Goal: Transaction & Acquisition: Subscribe to service/newsletter

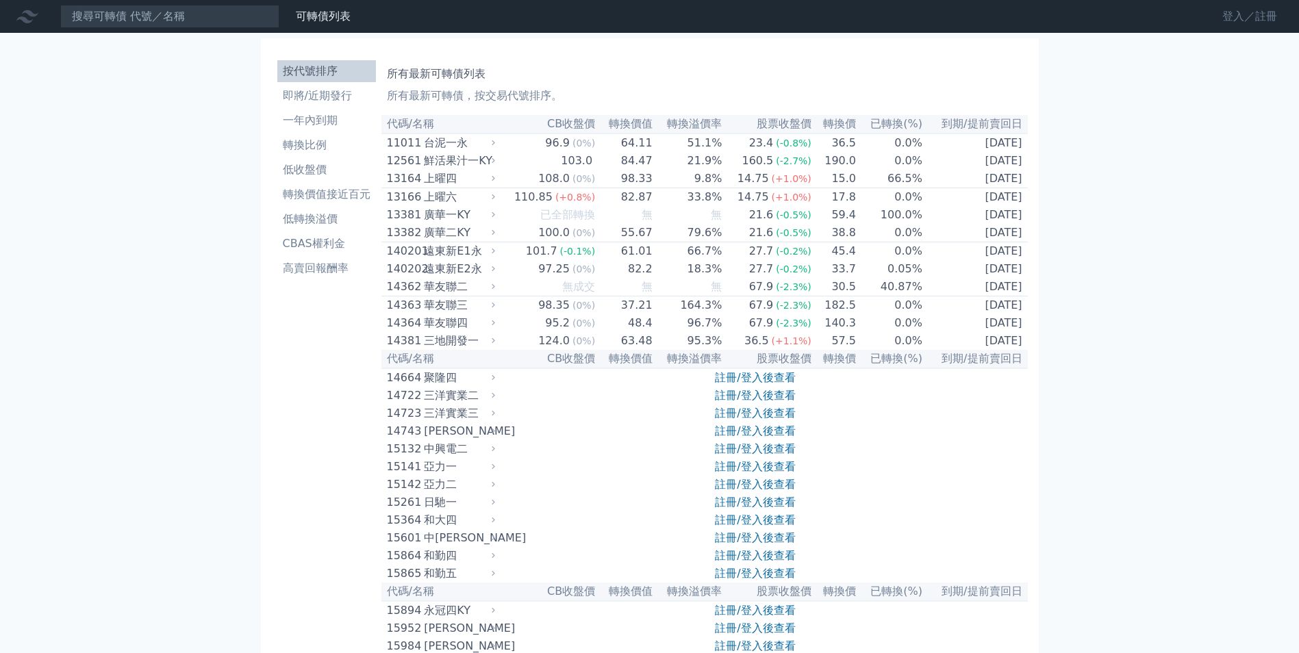
click at [1249, 10] on link "登入／註冊" at bounding box center [1250, 16] width 77 height 22
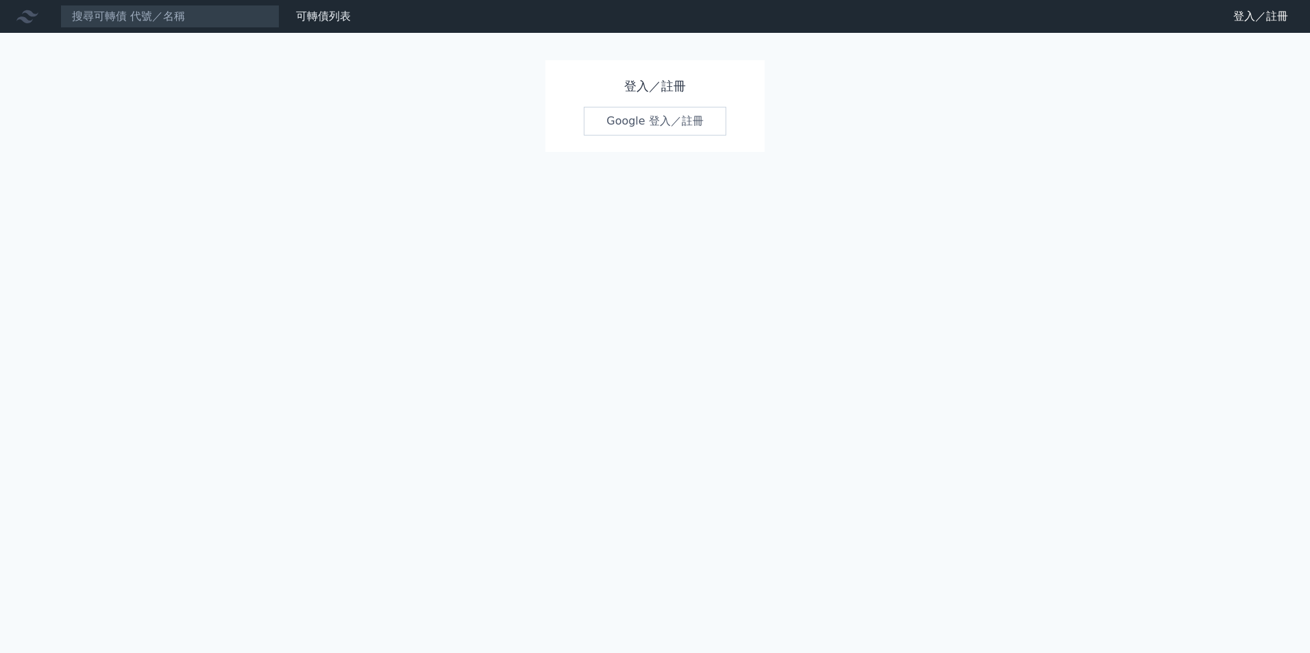
click at [678, 123] on link "Google 登入／註冊" at bounding box center [655, 121] width 142 height 29
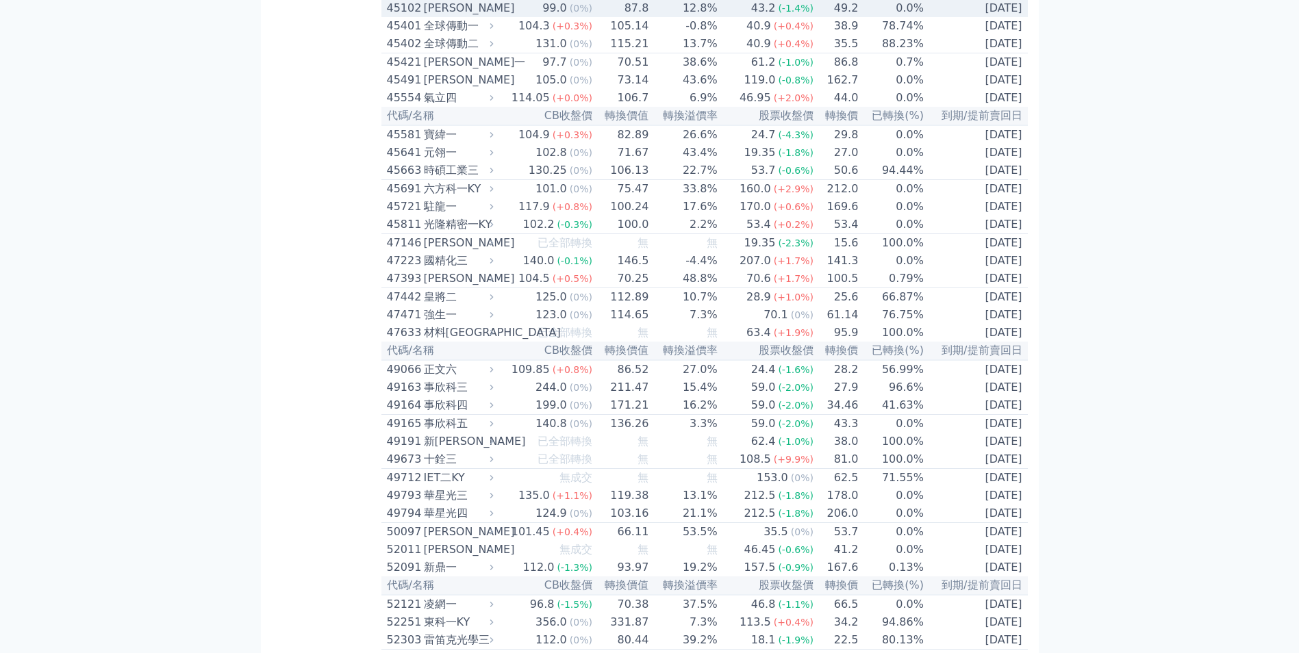
scroll to position [4110, 0]
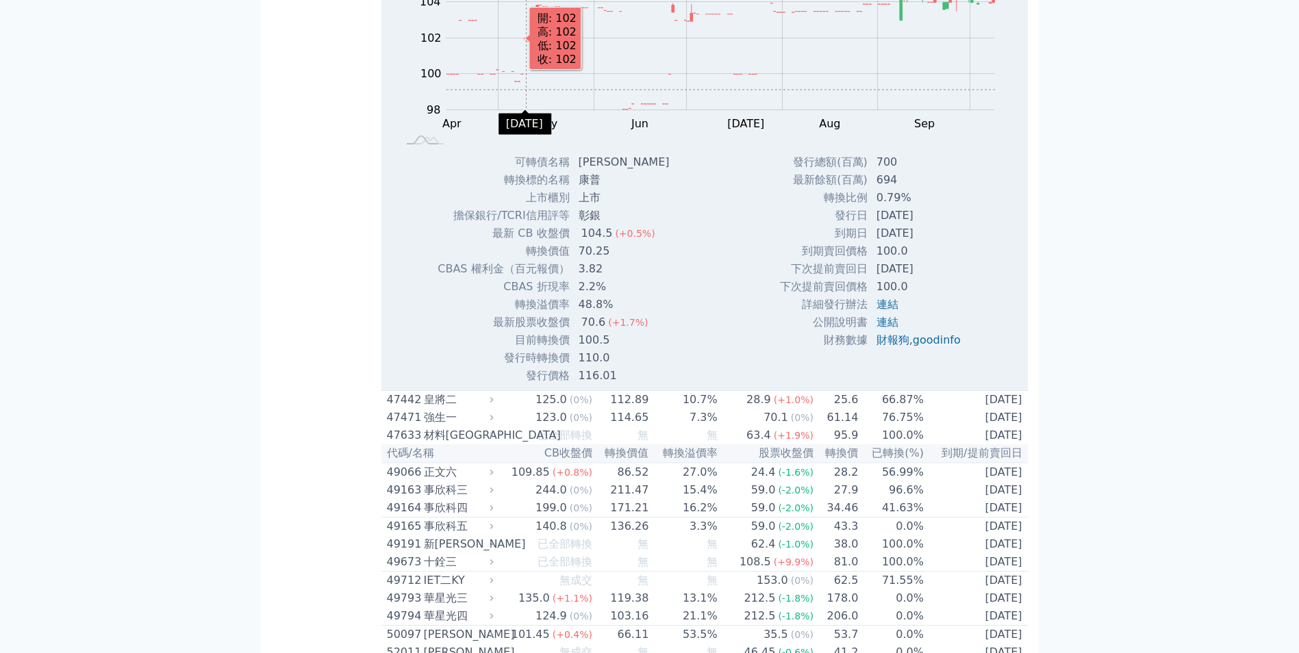
scroll to position [4316, 0]
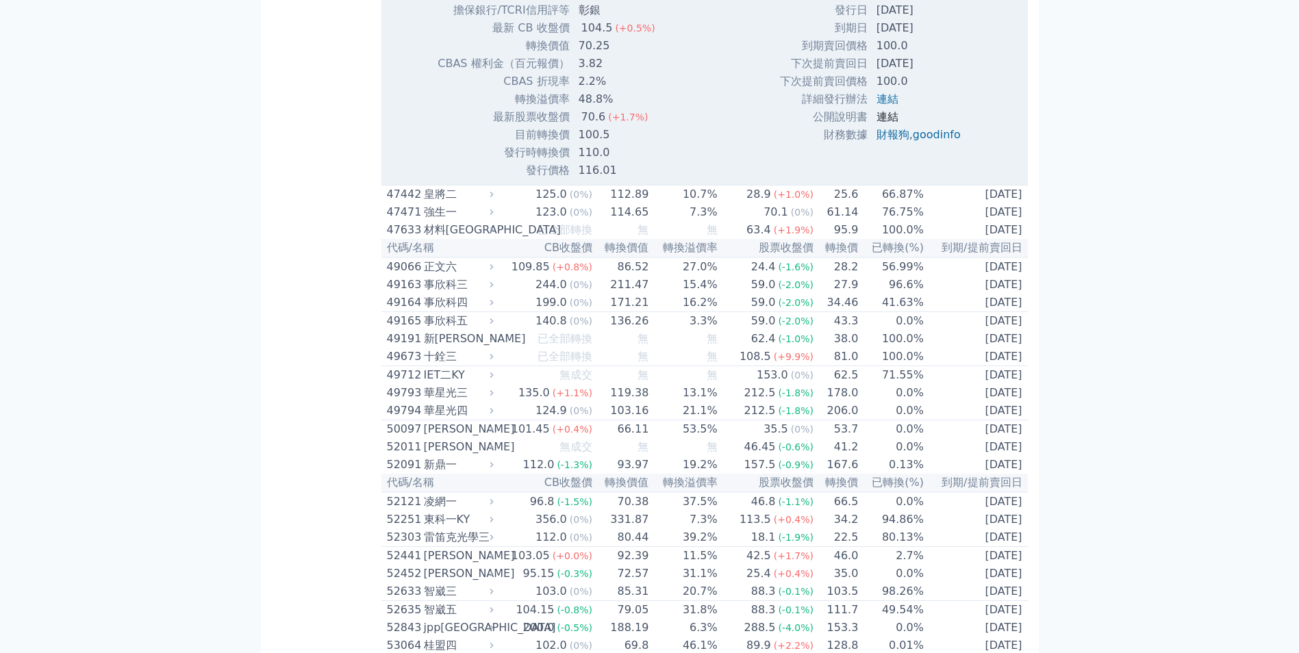
click at [886, 123] on link "連結" at bounding box center [888, 116] width 22 height 13
